Goal: Check status: Check status

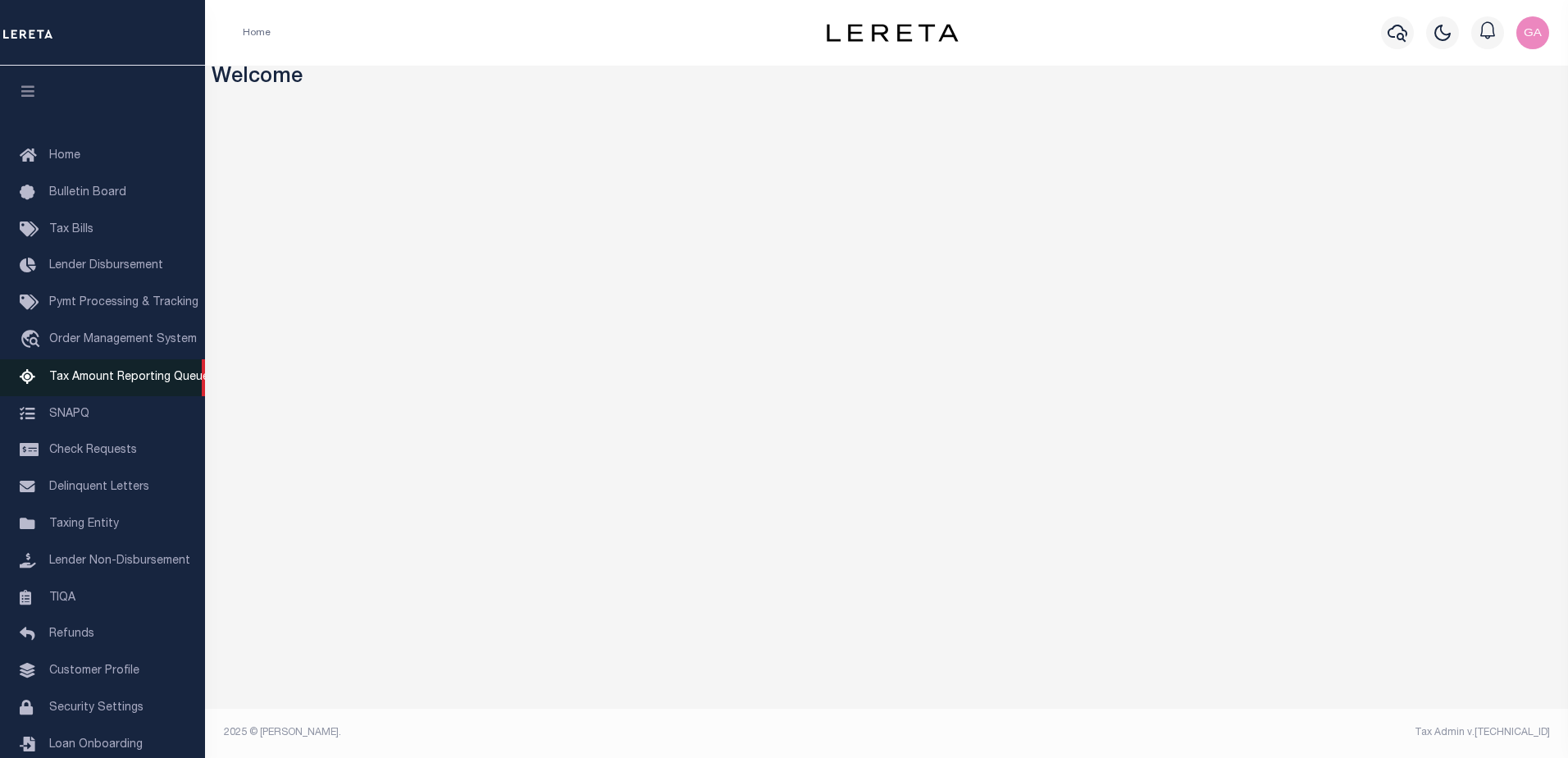
click at [99, 374] on span "Tax Amount Reporting Queue" at bounding box center [129, 377] width 160 height 11
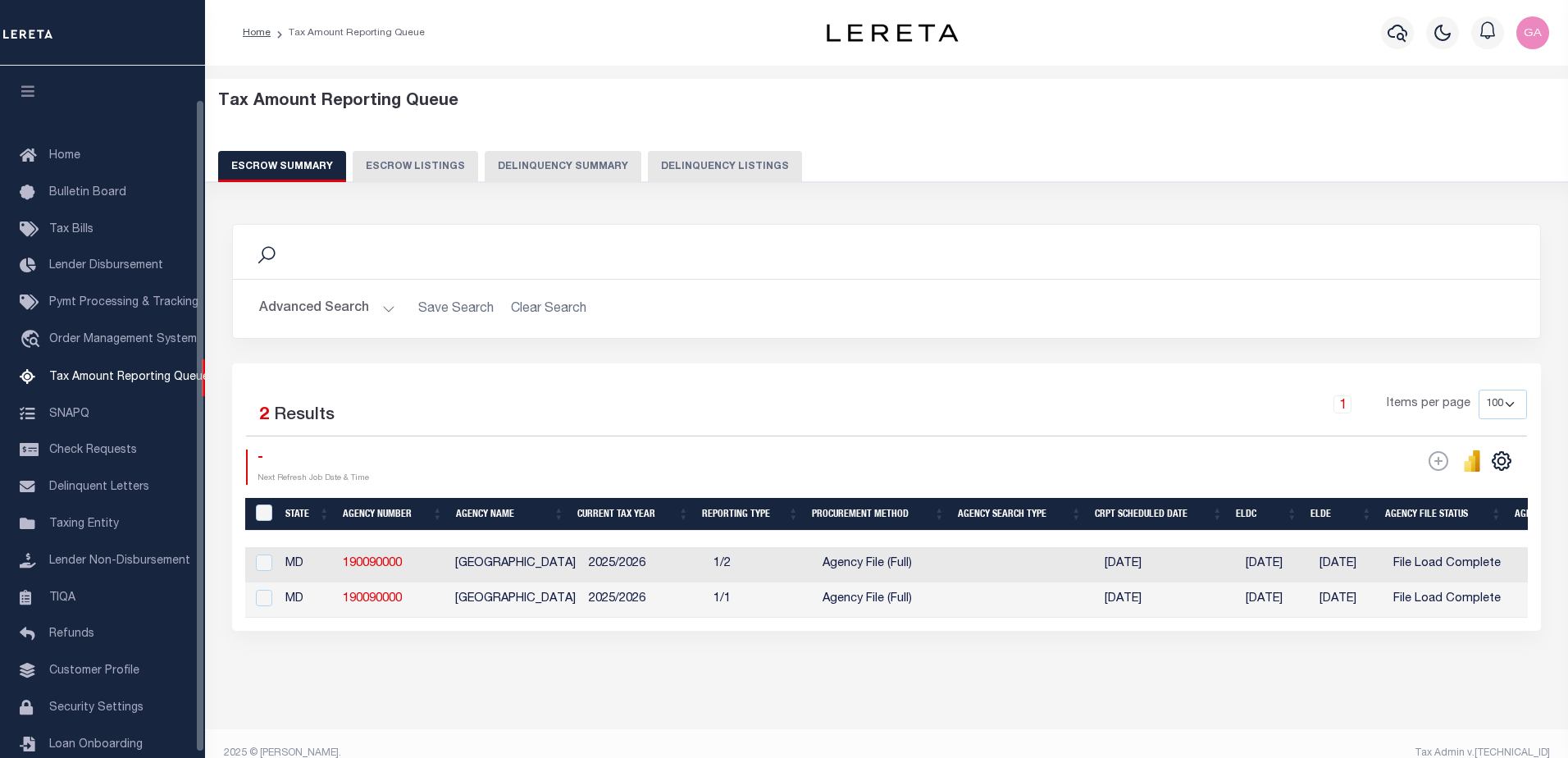
select select "100"
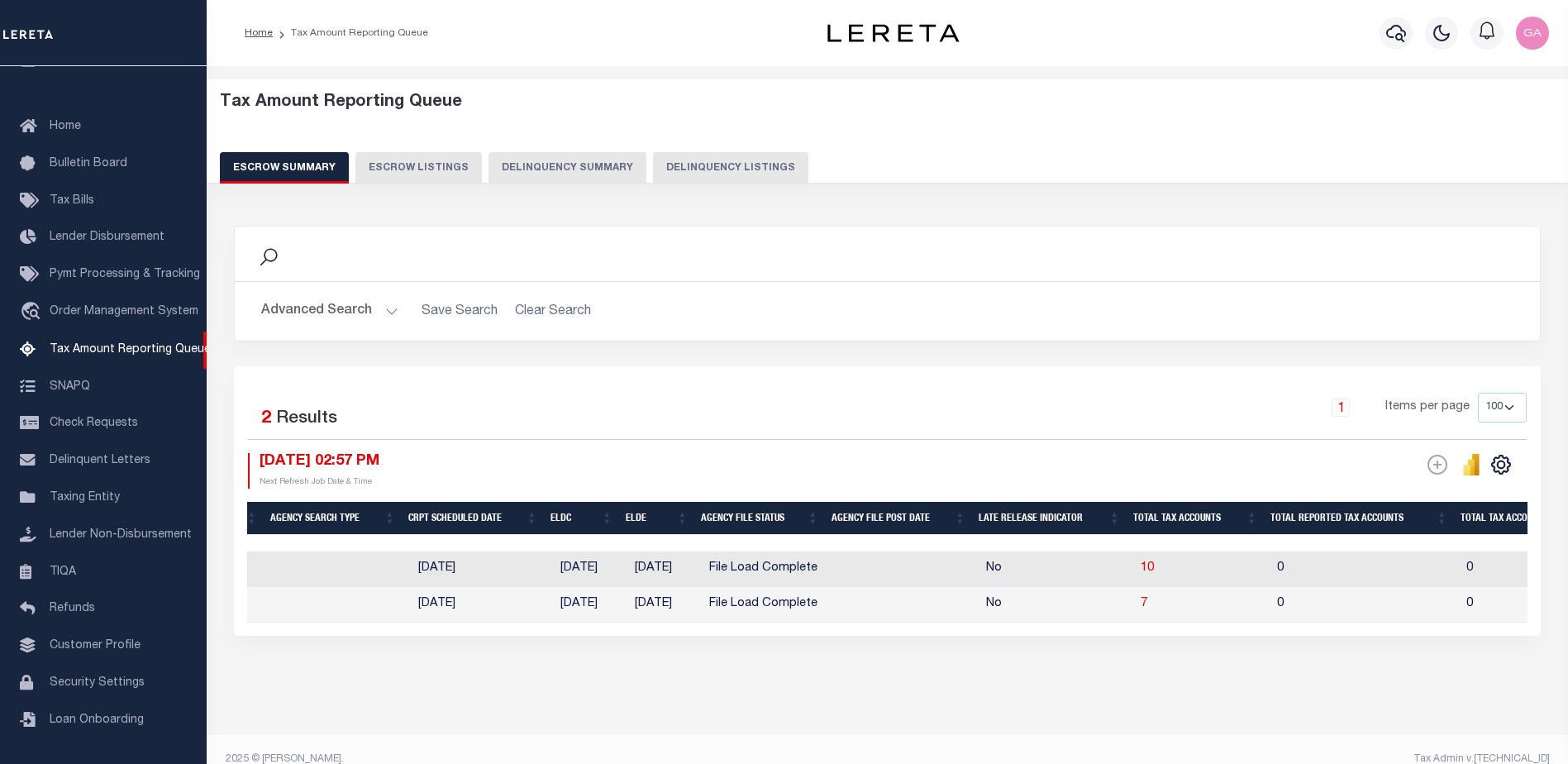
scroll to position [0, 890]
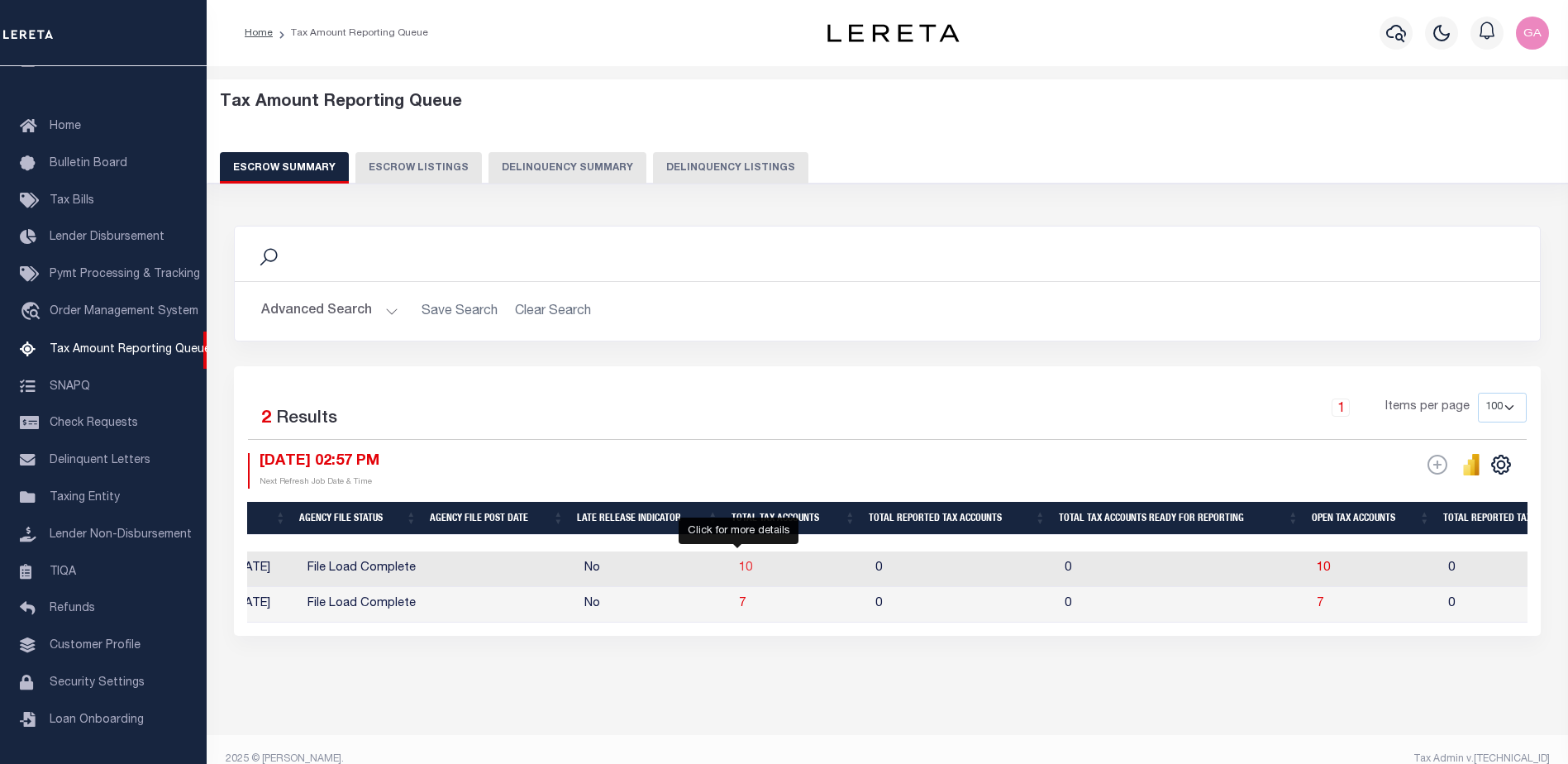
click at [739, 566] on span "10" at bounding box center [746, 567] width 13 height 11
select select "100"
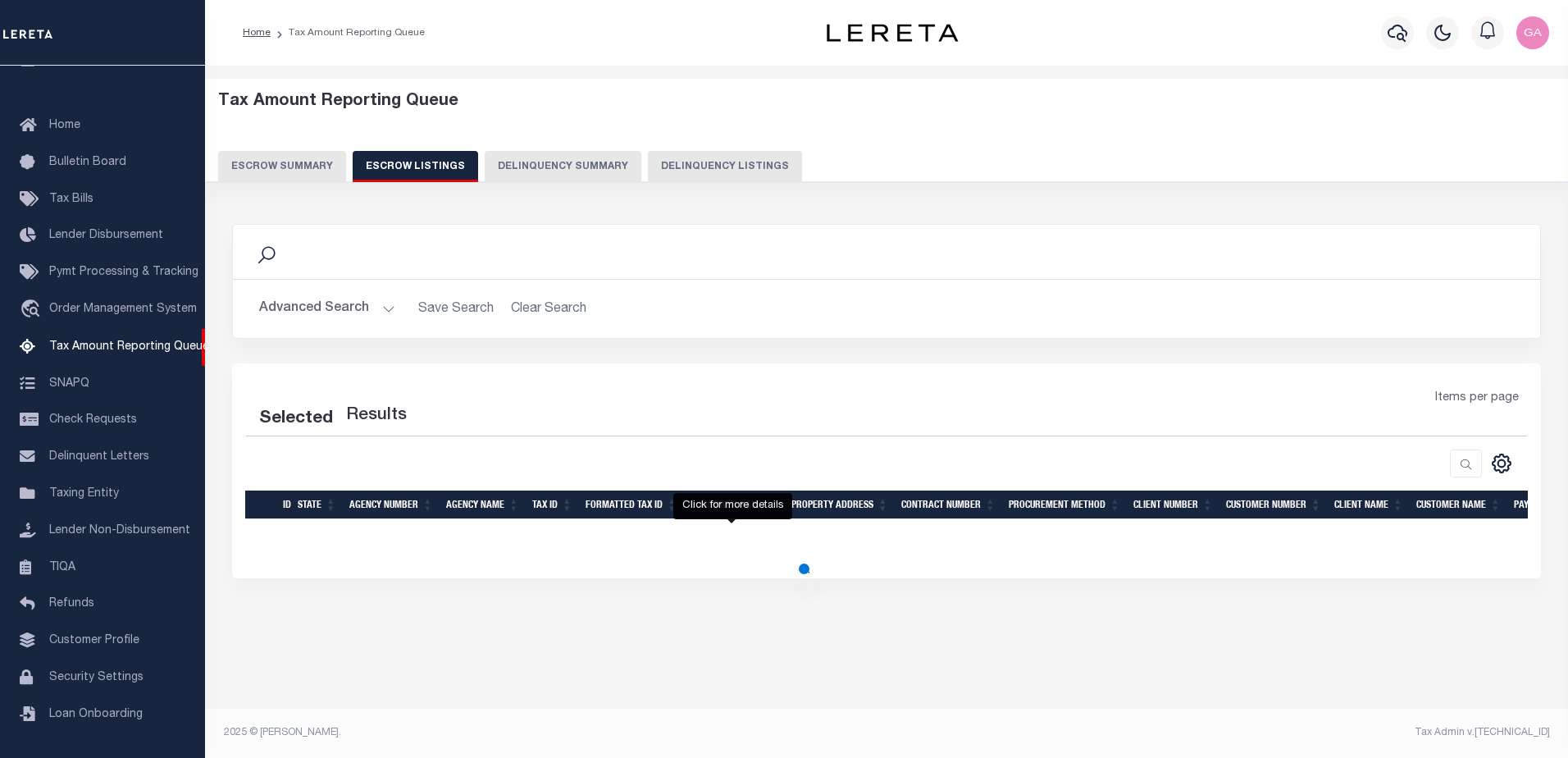
select select "100"
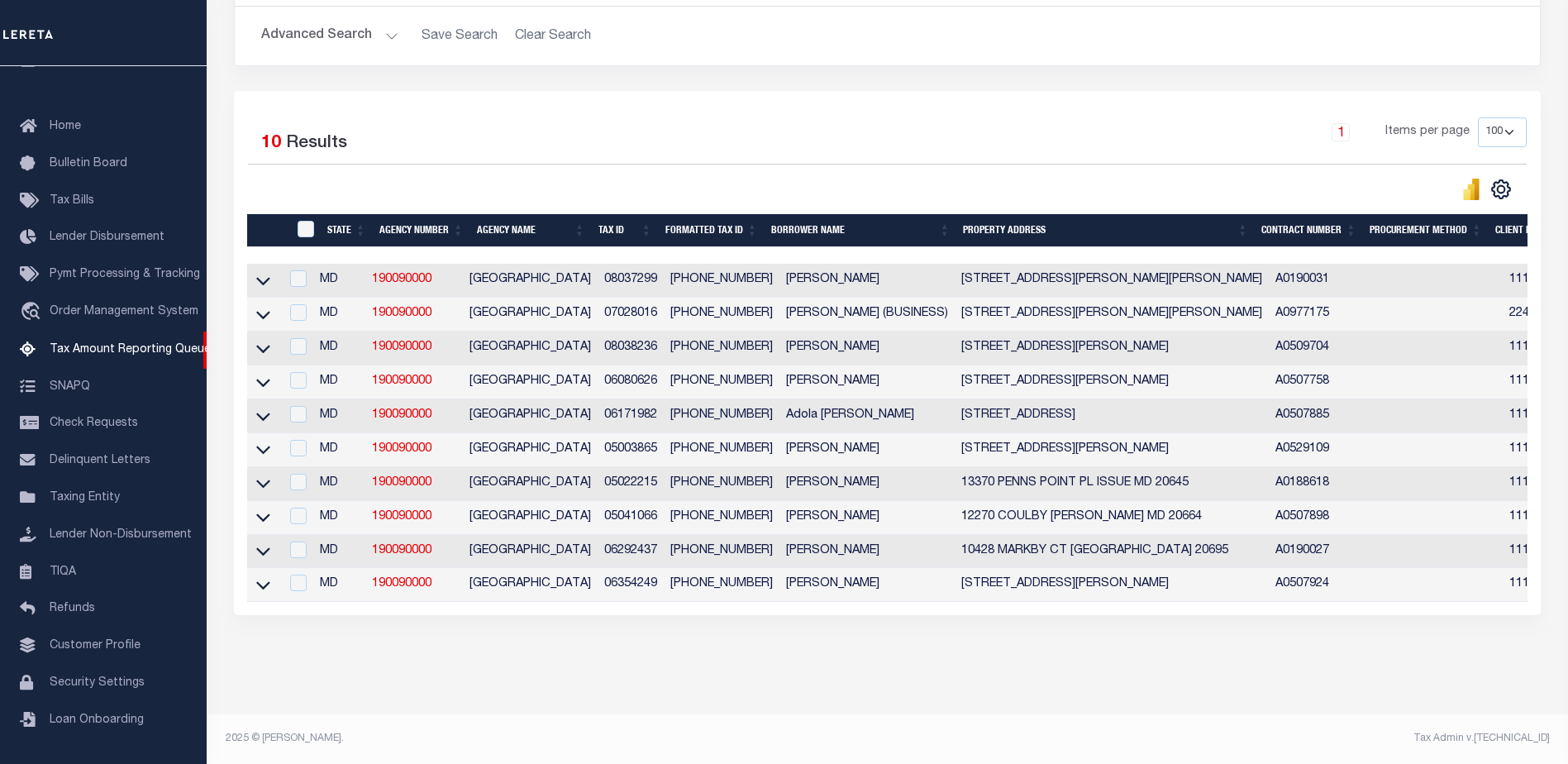
click at [577, 648] on div "Search Advanced Search Save Search Clear Search In In AK AL AR AZ CA CO CT" at bounding box center [888, 299] width 1329 height 730
click at [264, 271] on icon at bounding box center [263, 280] width 14 height 18
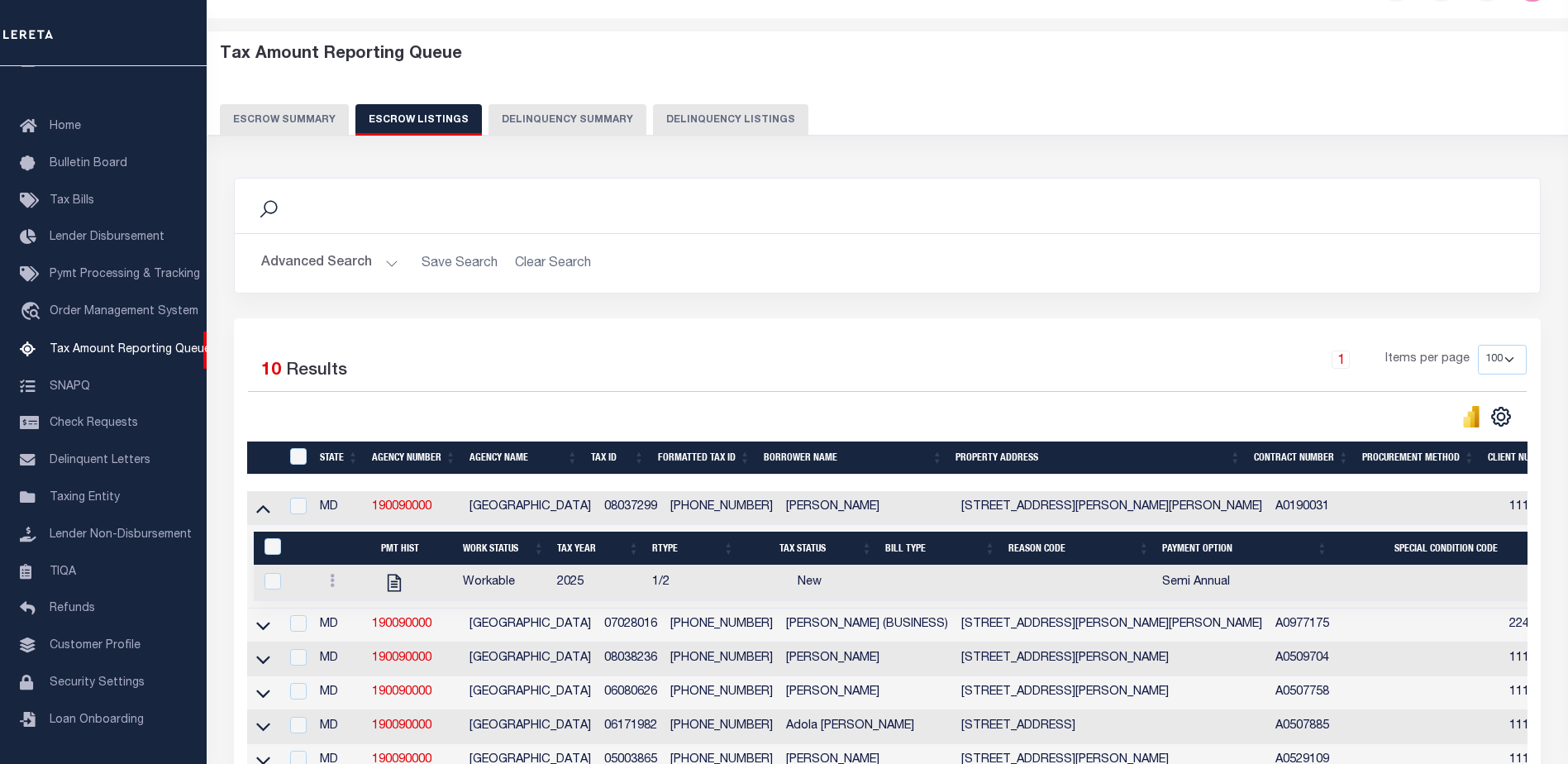
scroll to position [0, 0]
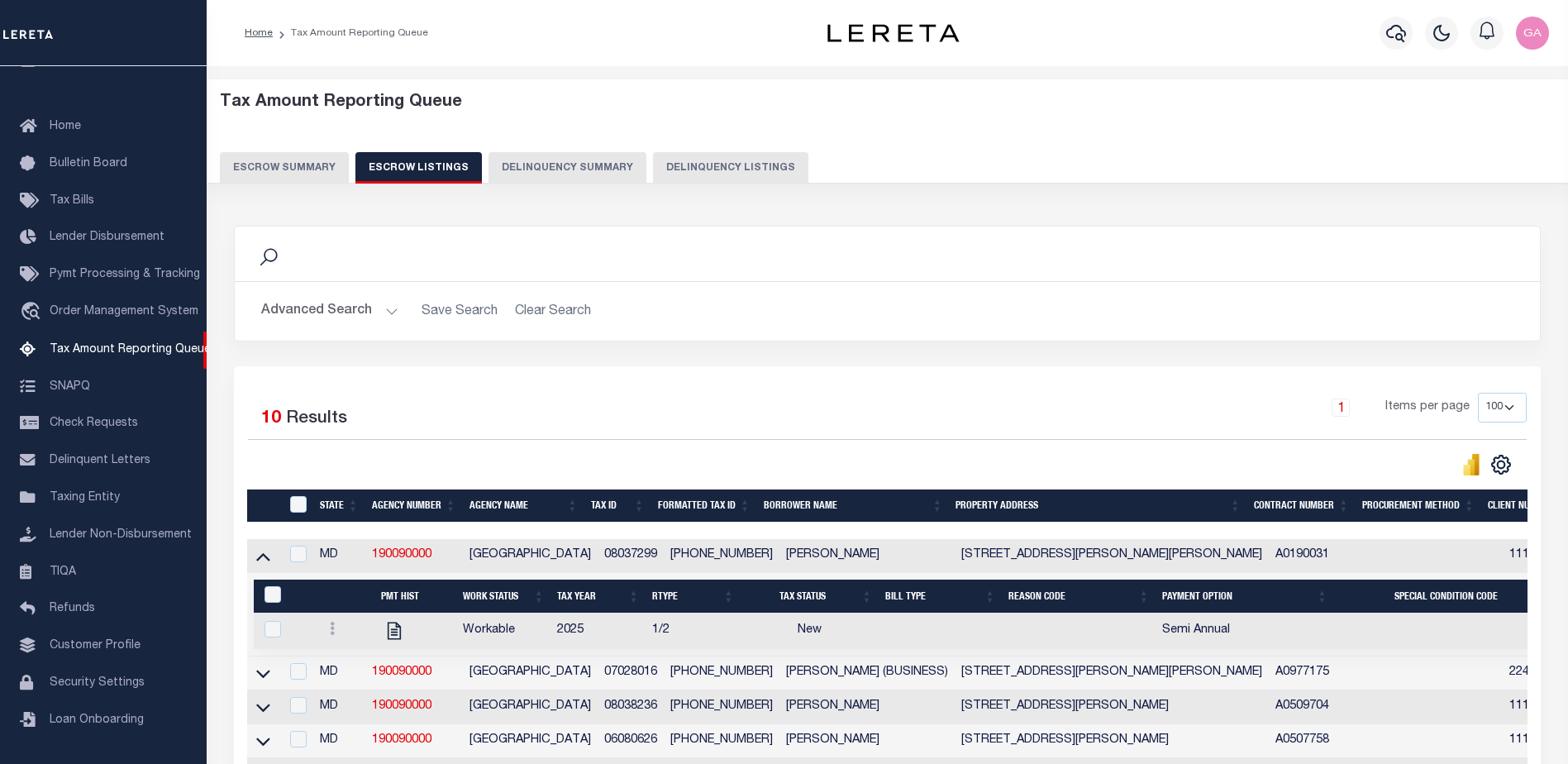
click at [277, 166] on button "Escrow Summary" at bounding box center [285, 168] width 129 height 32
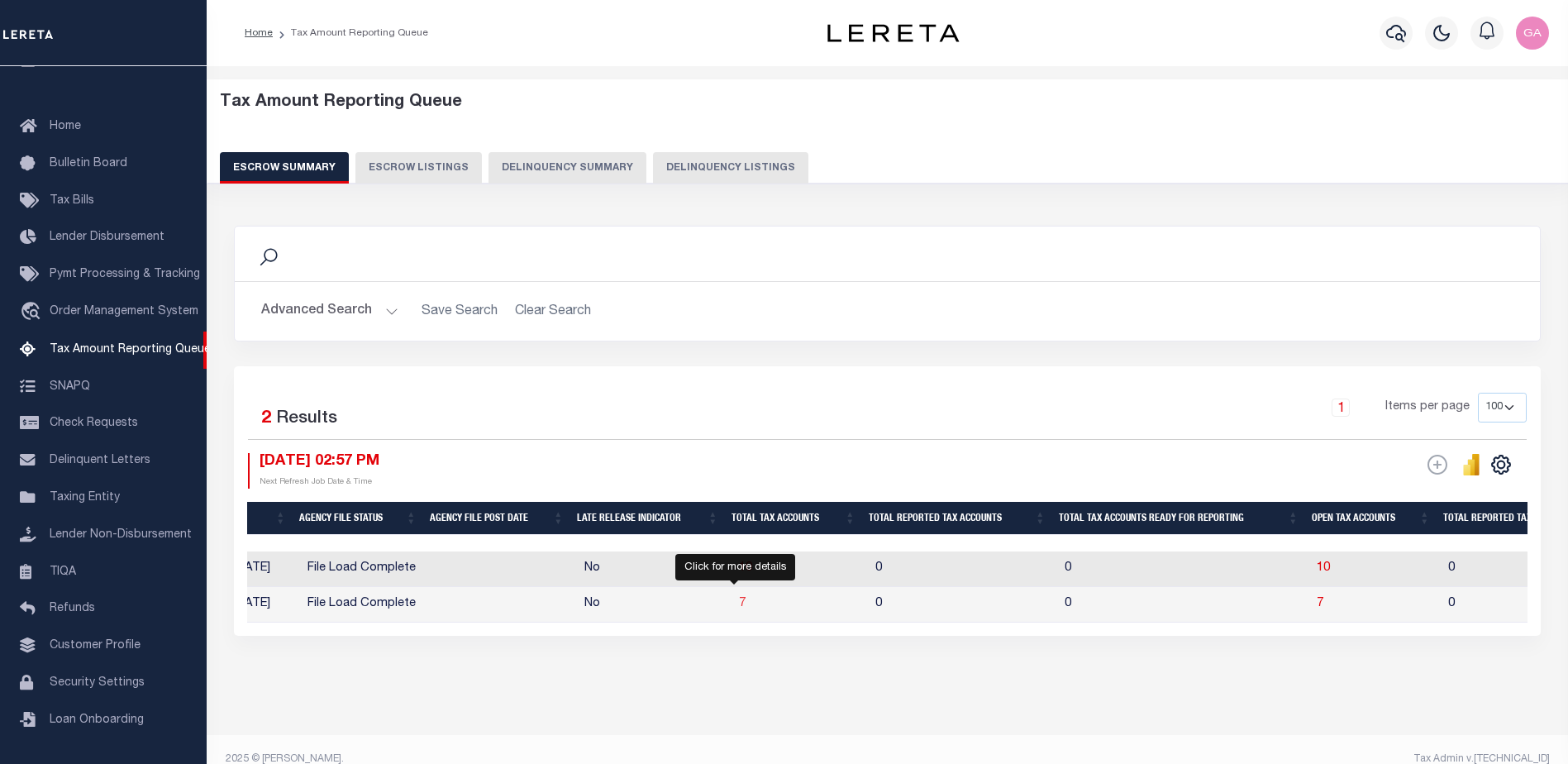
click at [739, 604] on span "7" at bounding box center [742, 603] width 7 height 11
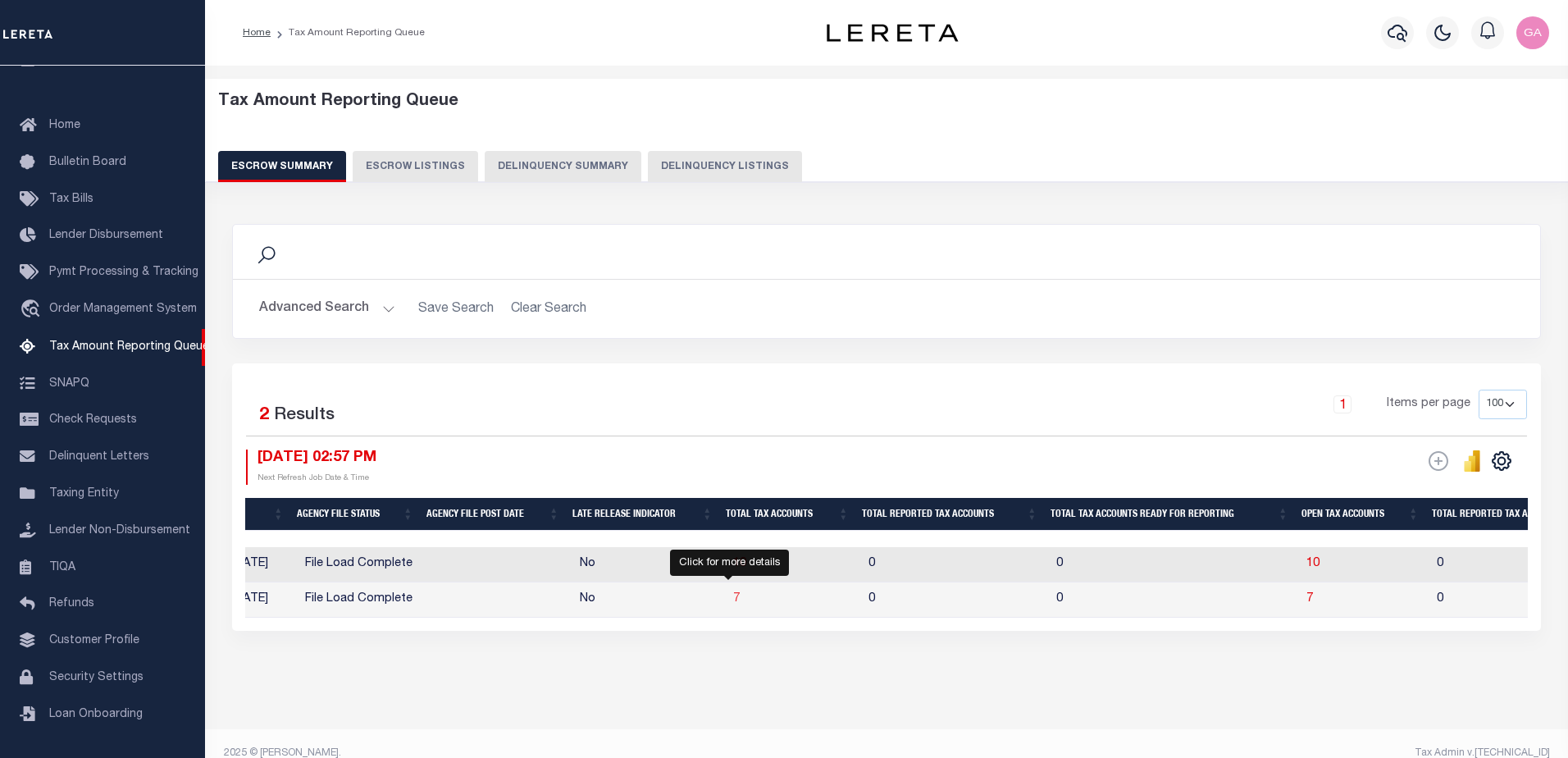
select select "100"
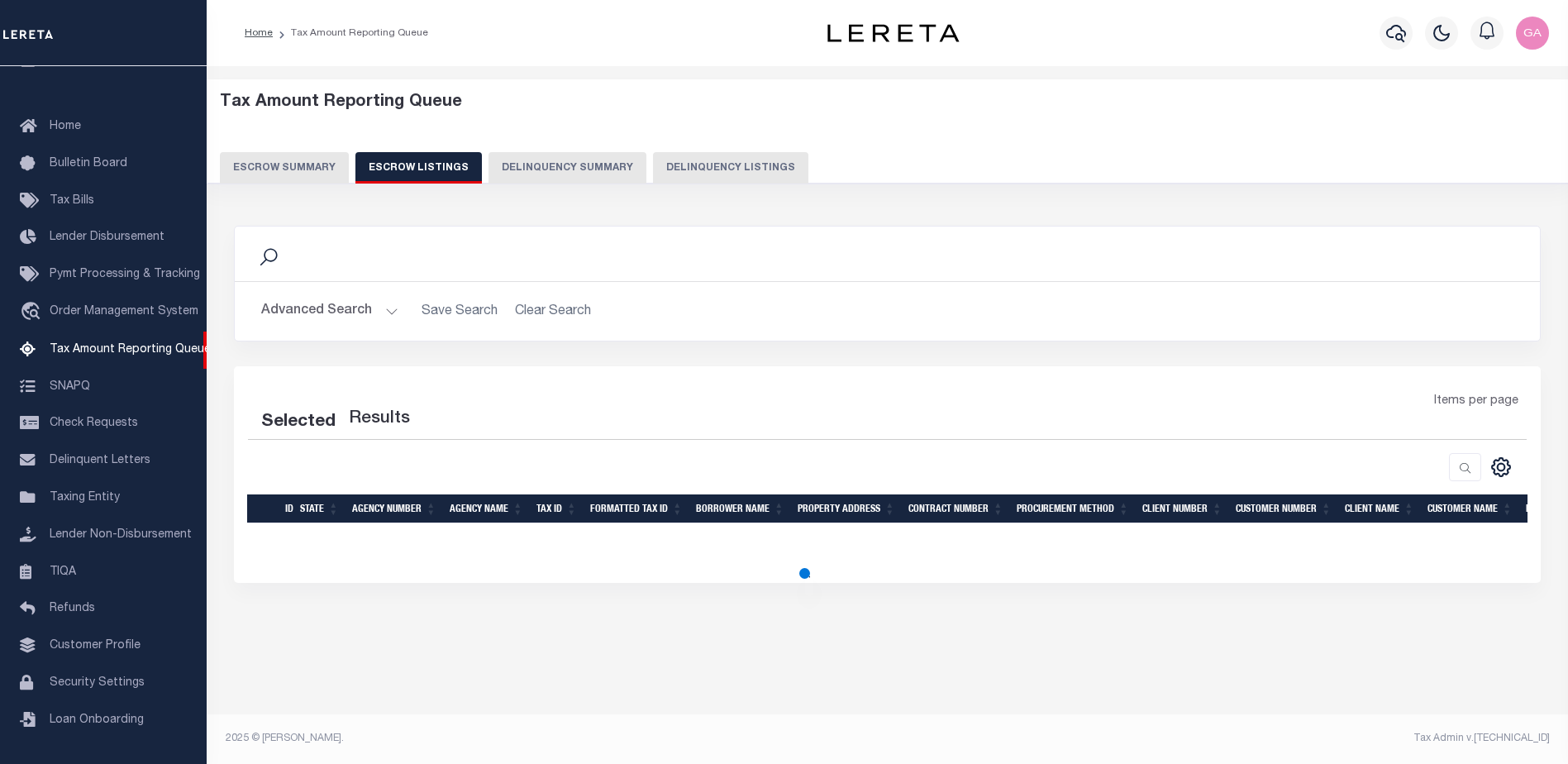
select select "100"
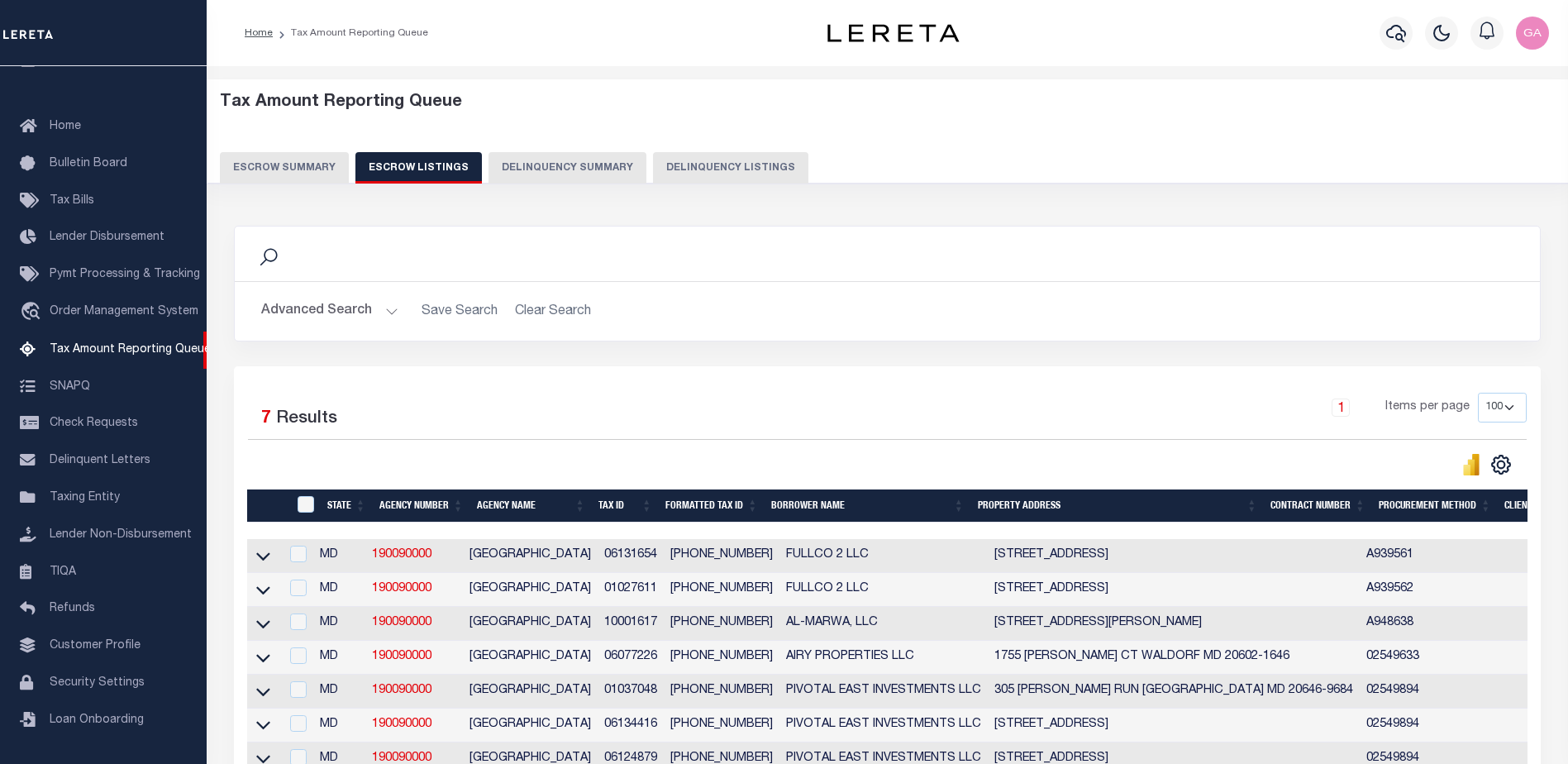
scroll to position [192, 0]
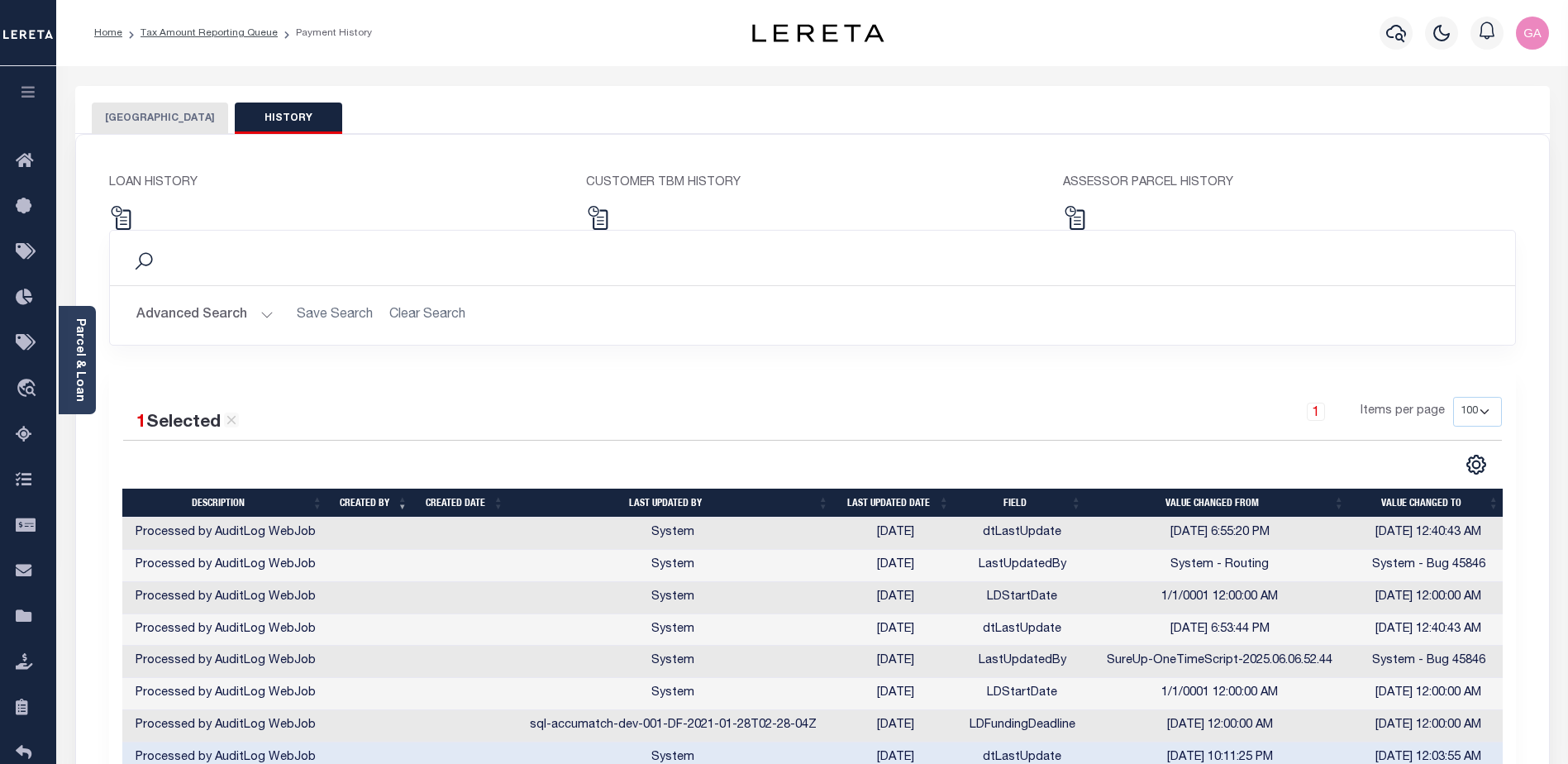
select select "100"
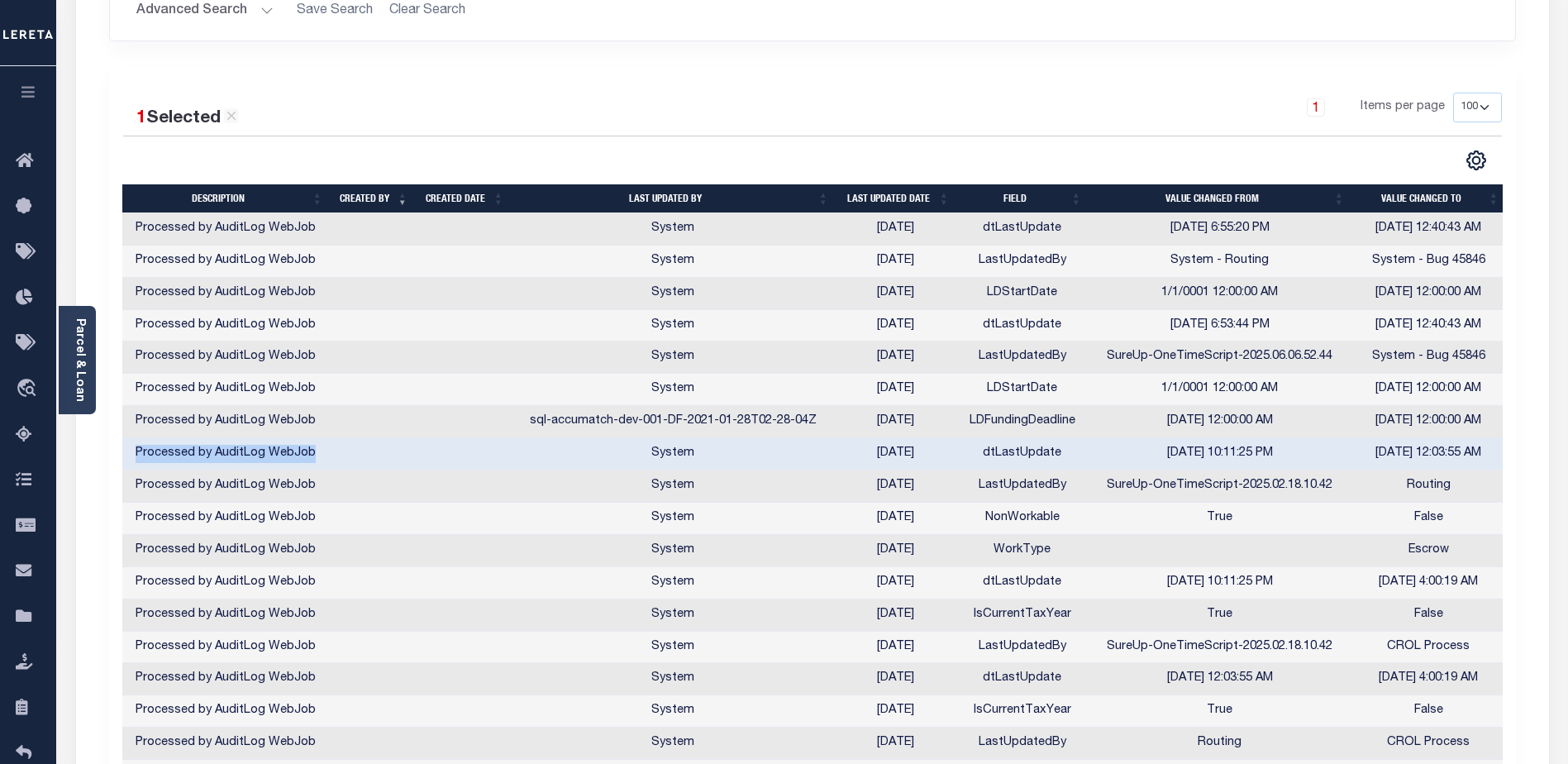
scroll to position [304, 0]
click at [1135, 116] on div "1 Items per page 10 25 50 100" at bounding box center [988, 114] width 1029 height 43
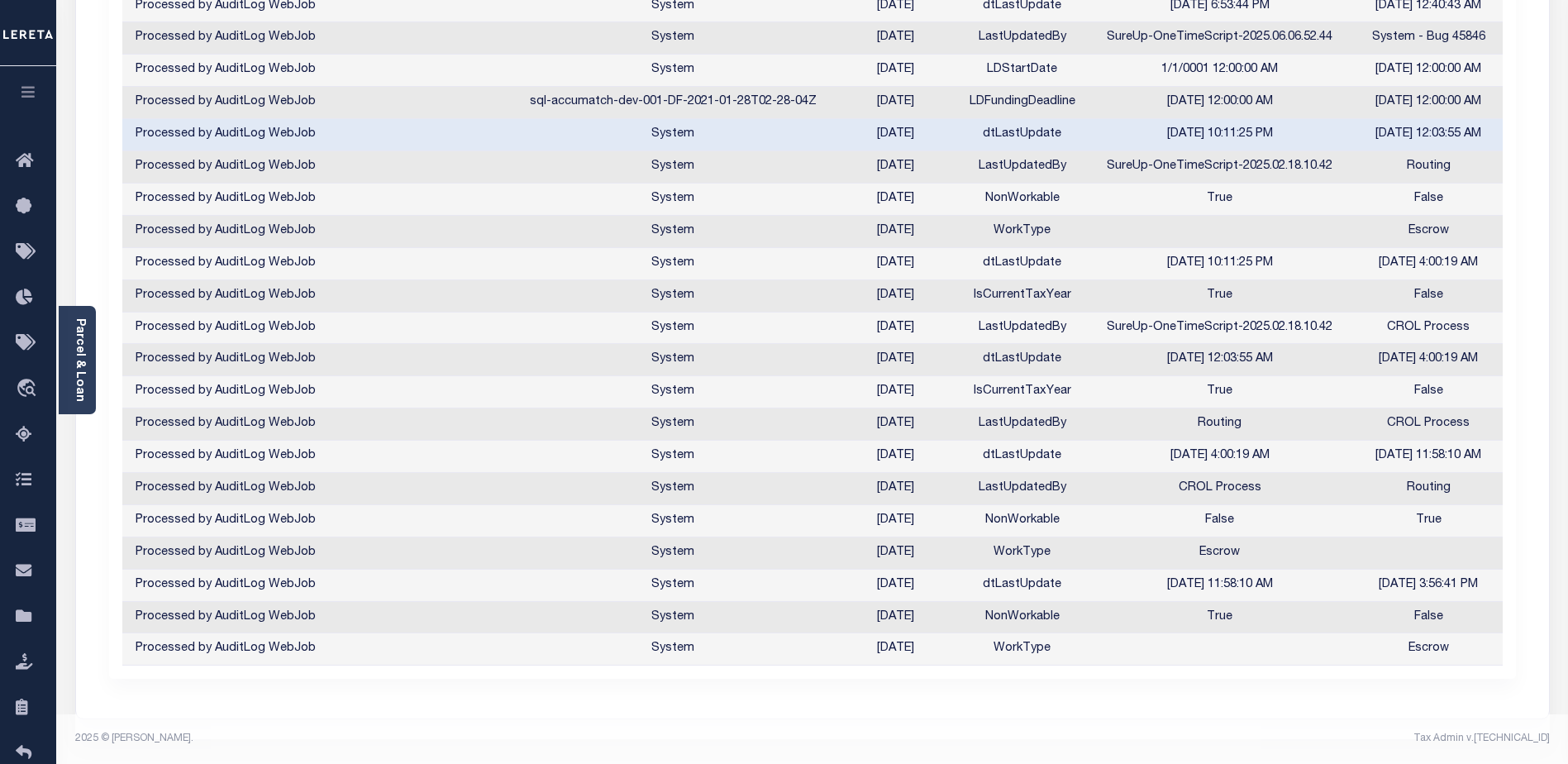
scroll to position [0, 0]
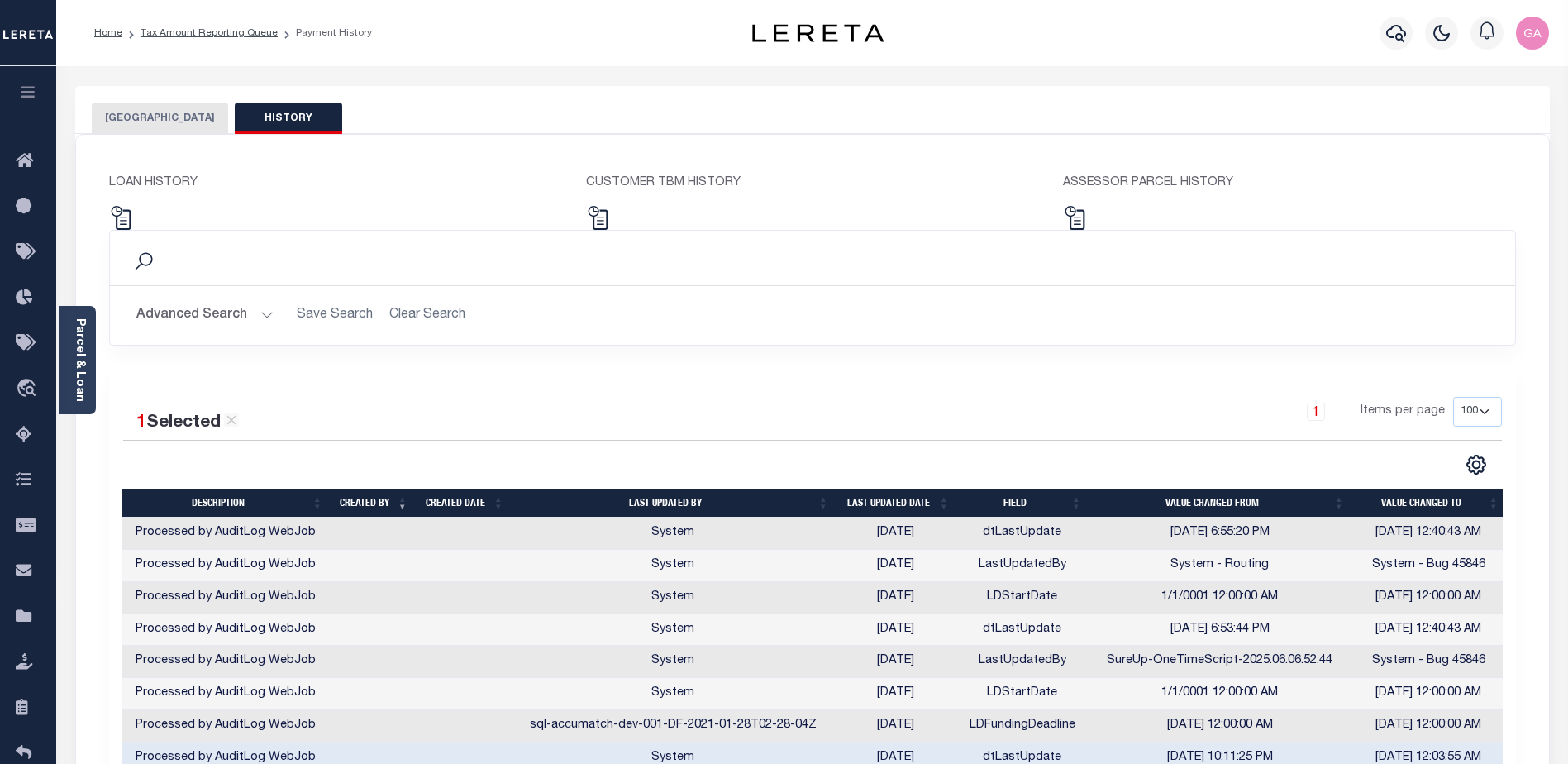
select select "100"
